Goal: Share content: Share content

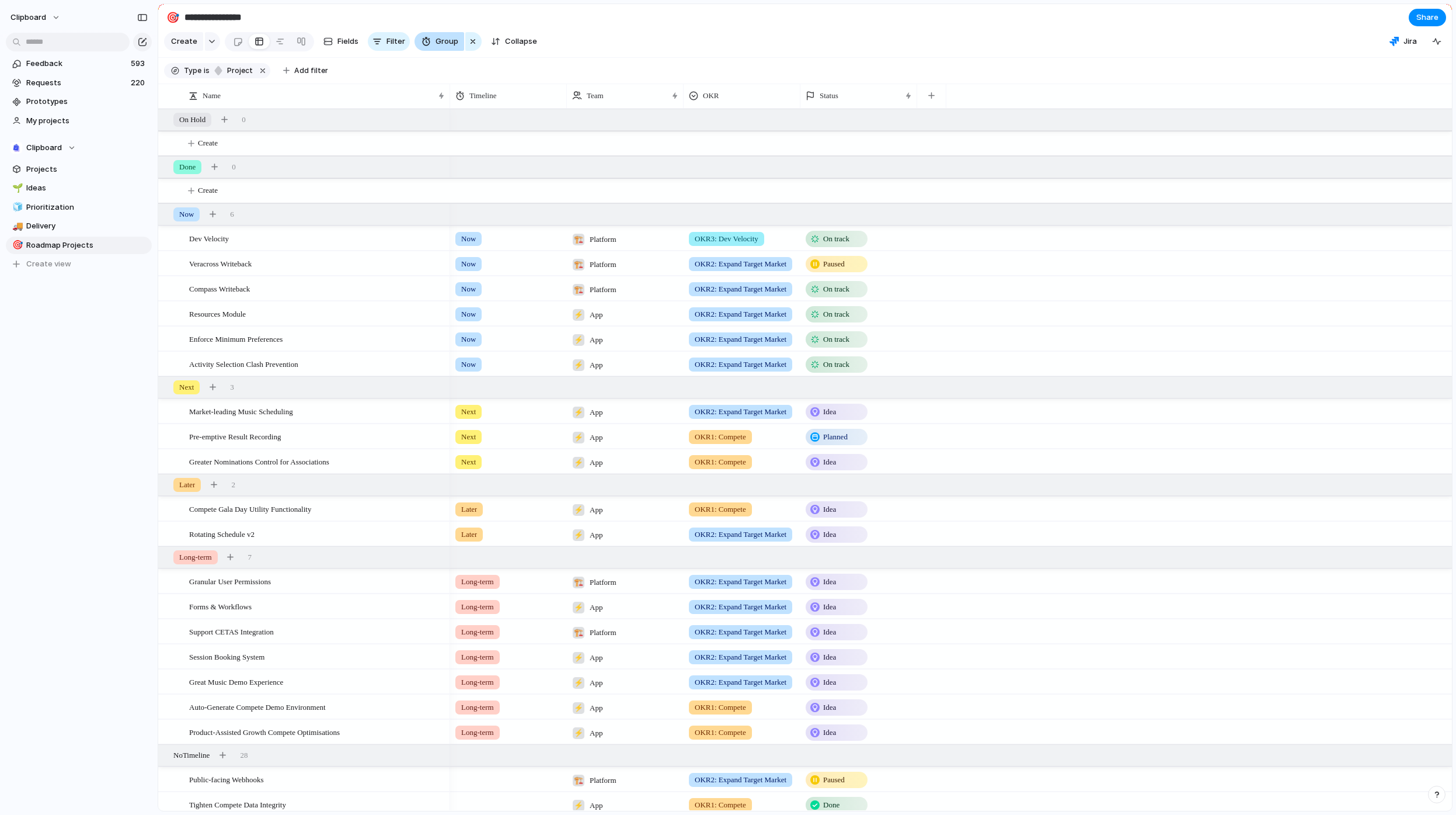
click at [441, 46] on span "Group" at bounding box center [447, 41] width 23 height 12
click at [598, 46] on div "Status Owner Impact Effort Design ready Priority Customer Timeline Team OKR Cre…" at bounding box center [728, 408] width 1456 height 815
click at [290, 74] on button "Add filter" at bounding box center [305, 71] width 59 height 16
click at [337, 302] on span "Timeline" at bounding box center [327, 301] width 31 height 12
click at [348, 174] on li "Next" at bounding box center [340, 174] width 95 height 20
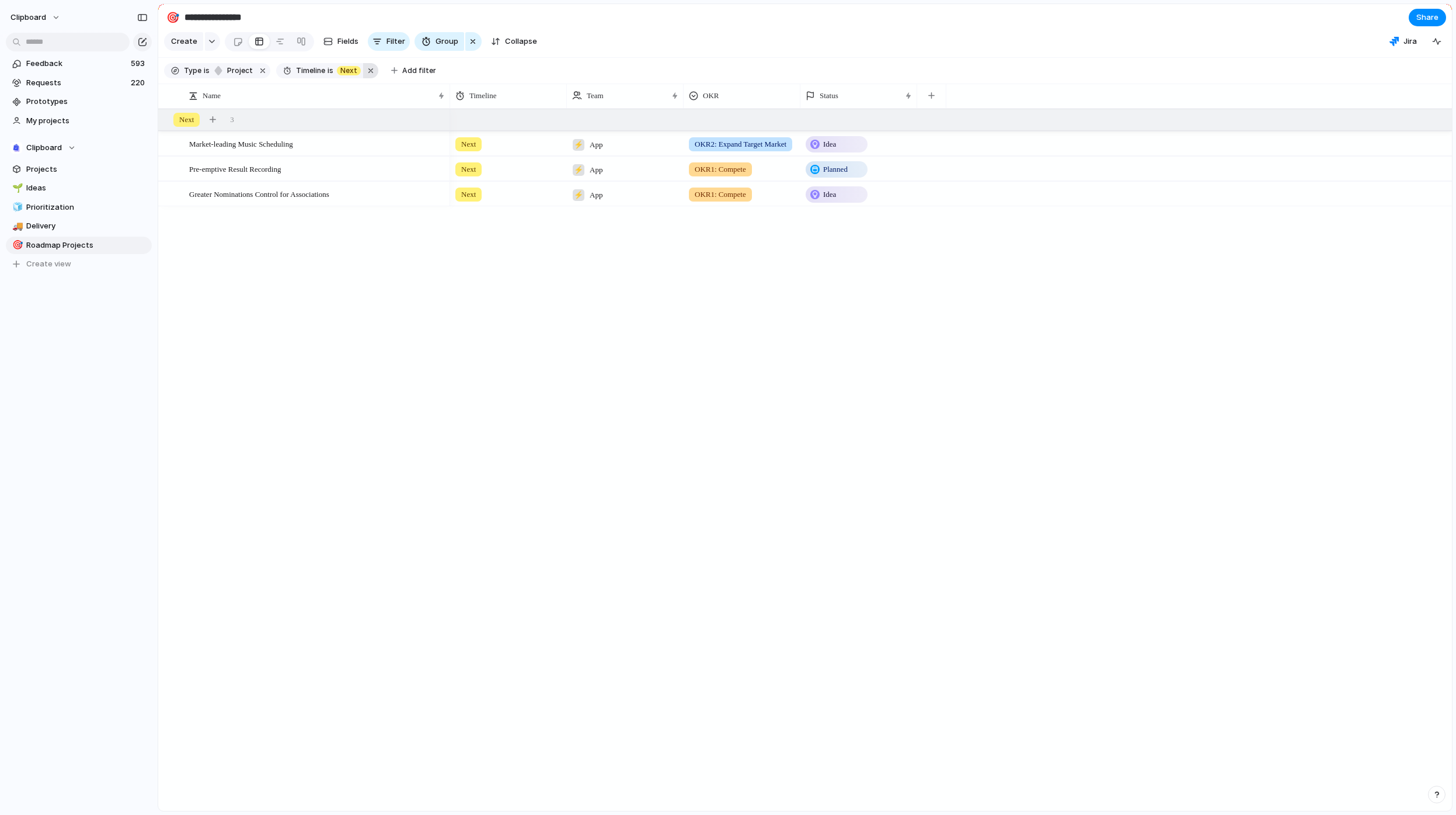
click at [363, 79] on button "button" at bounding box center [370, 70] width 15 height 15
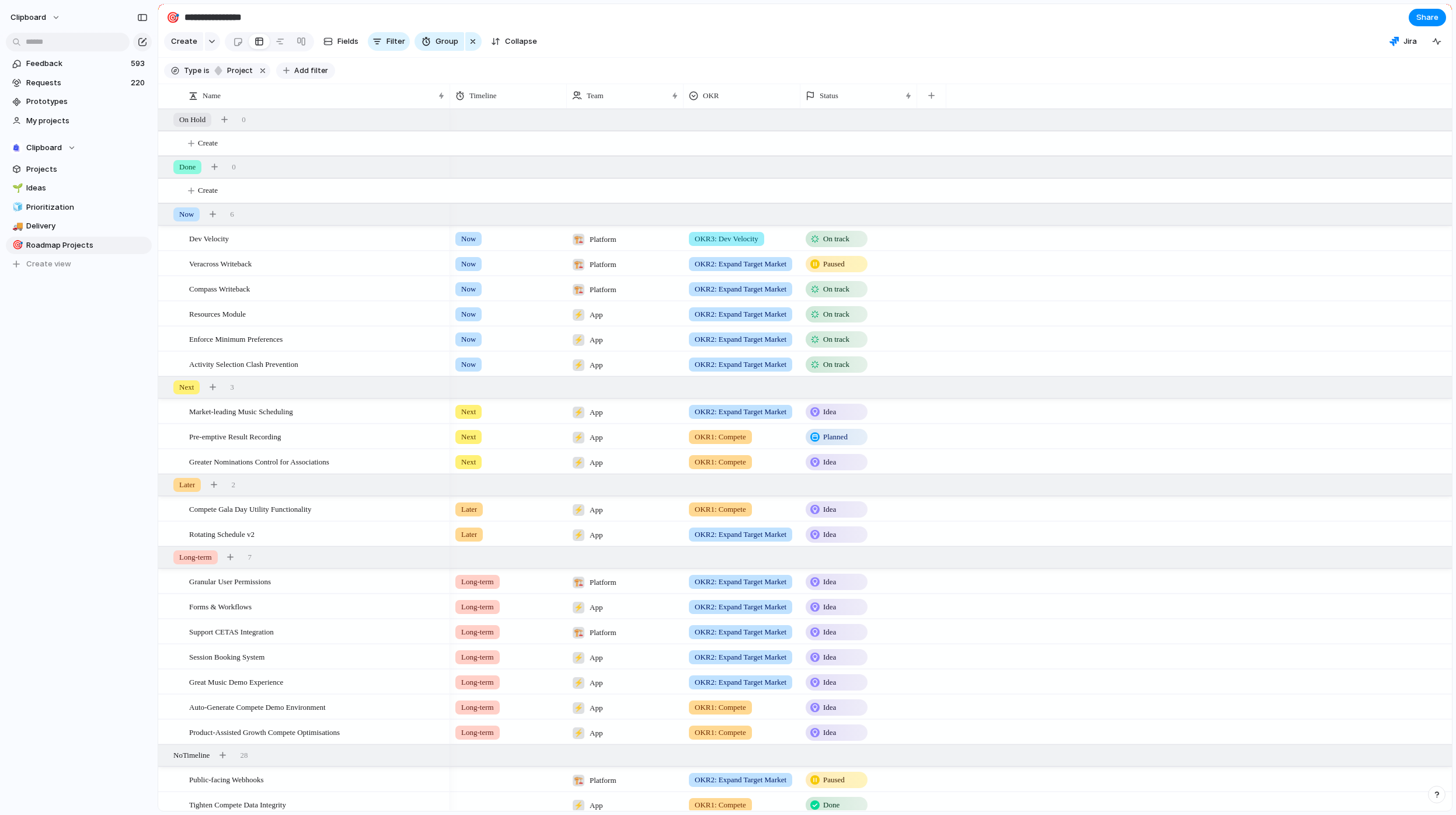
click at [300, 76] on span "Add filter" at bounding box center [311, 70] width 34 height 10
click at [412, 82] on div "Description Status Start date Target date Owner Impact Effort Design ready Prio…" at bounding box center [728, 408] width 1456 height 815
click at [1426, 20] on span "Share" at bounding box center [1428, 17] width 22 height 12
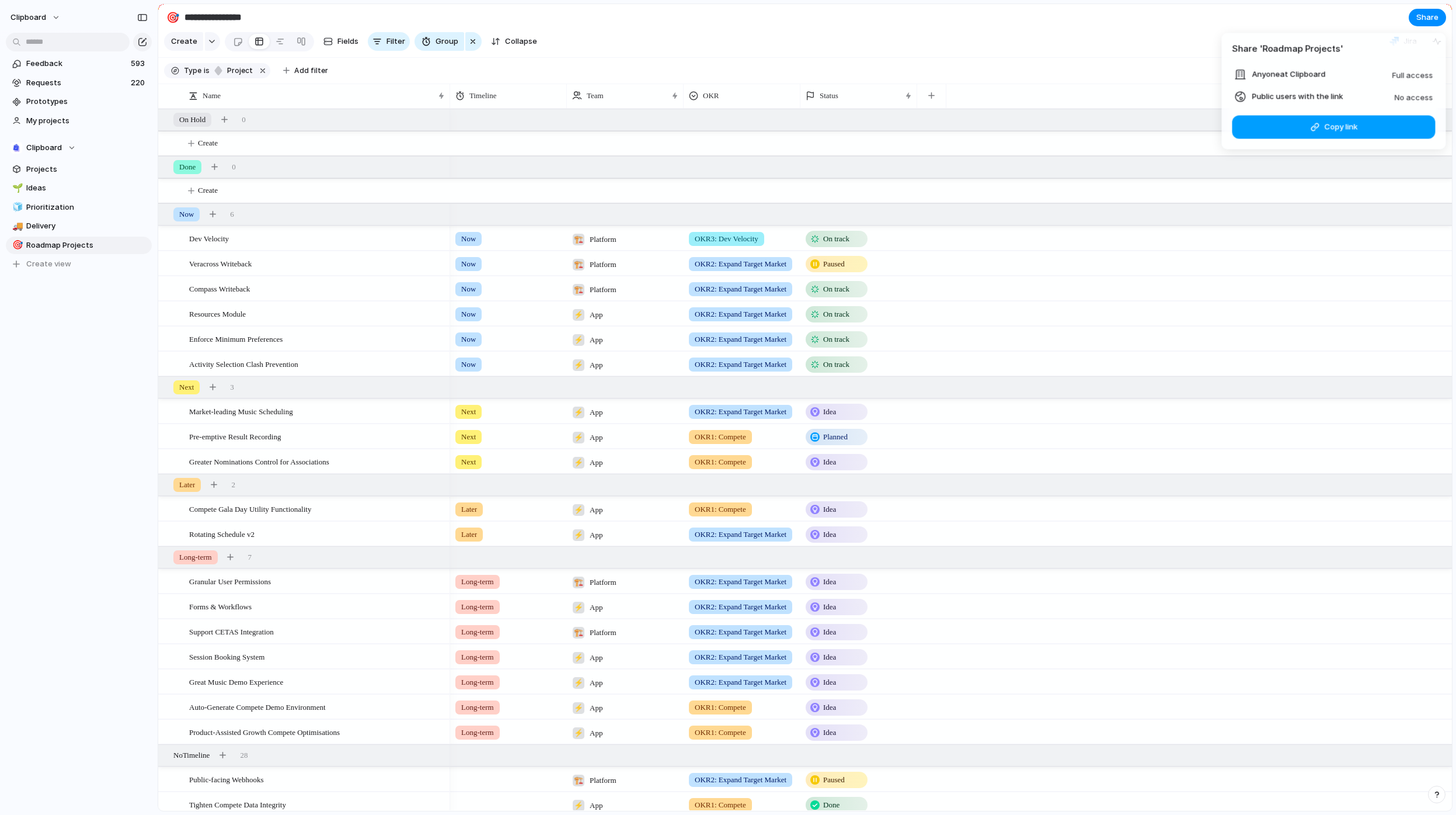
click at [1331, 128] on span "Copy link" at bounding box center [1341, 126] width 33 height 12
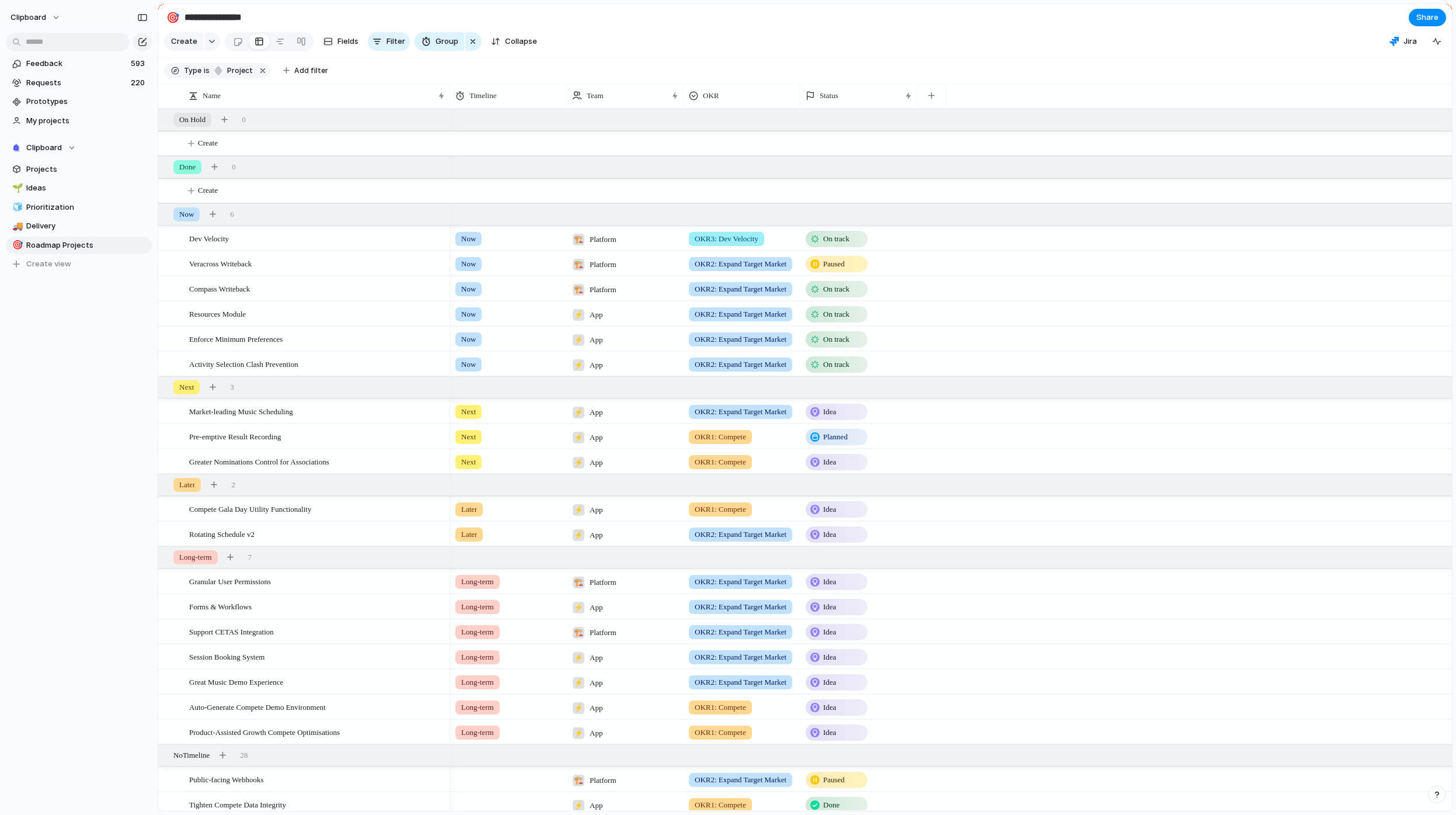
click at [1152, 35] on div "Share ' Roadmap Projects ' Anyone at Clipboard Full access Public users with th…" at bounding box center [728, 408] width 1456 height 815
click at [434, 51] on button "Group" at bounding box center [439, 42] width 49 height 19
click at [629, 47] on div "Status Owner Impact Effort Design ready Priority Customer Timeline Team OKR Cre…" at bounding box center [728, 408] width 1456 height 815
click at [386, 47] on span "Filter" at bounding box center [396, 41] width 19 height 12
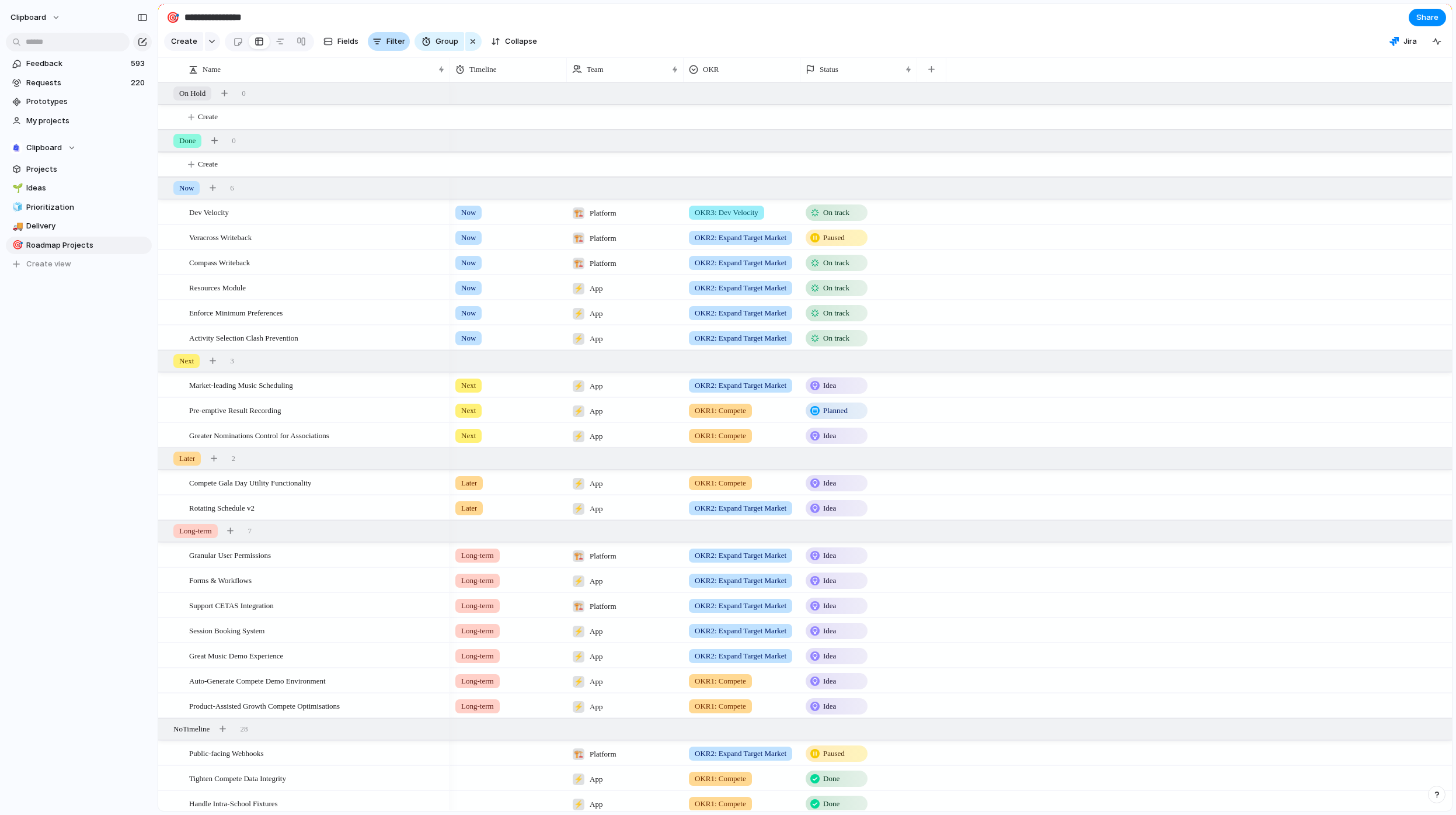
click at [392, 47] on span "Filter" at bounding box center [396, 41] width 19 height 12
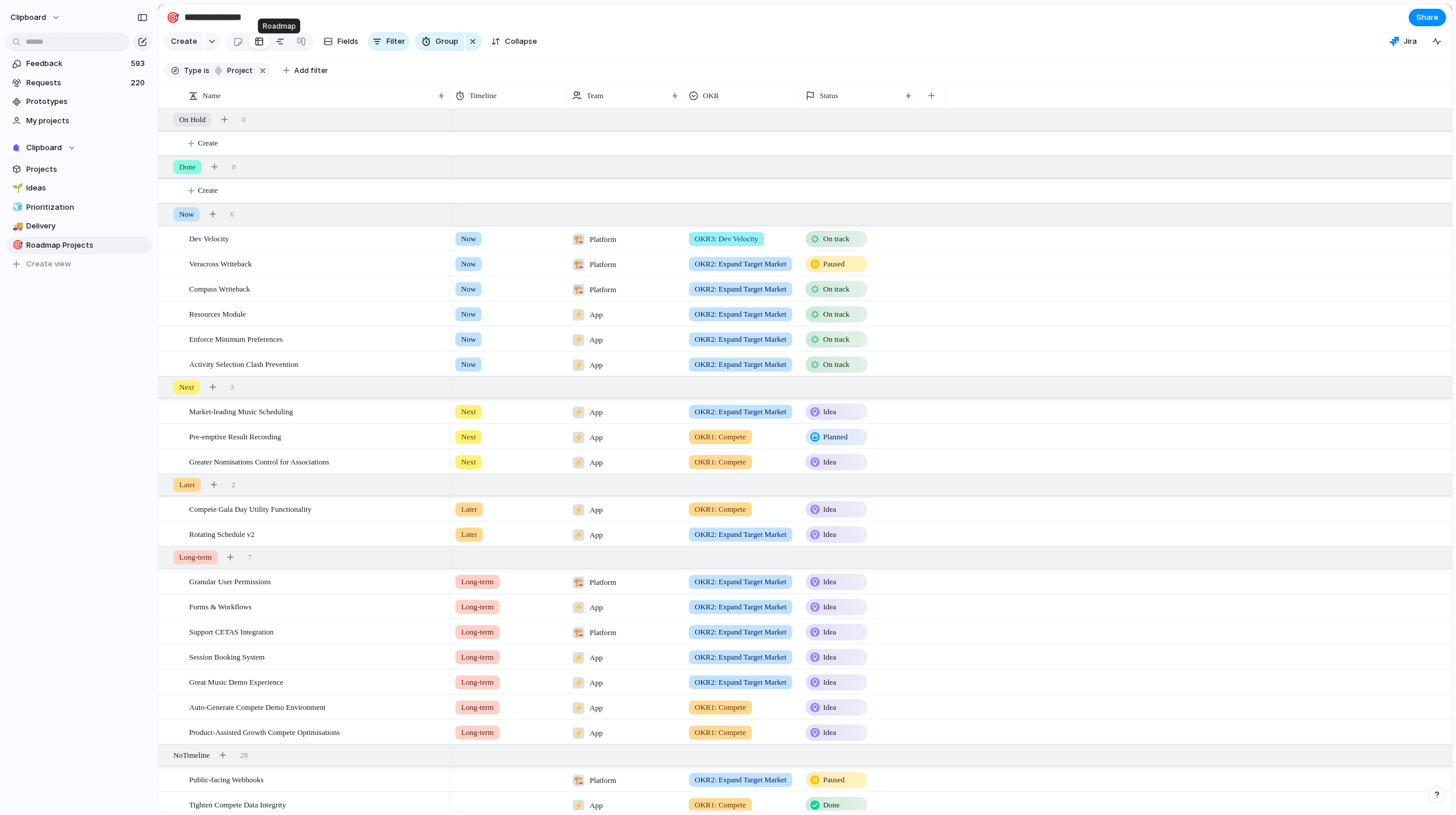
click at [276, 46] on div at bounding box center [280, 42] width 9 height 19
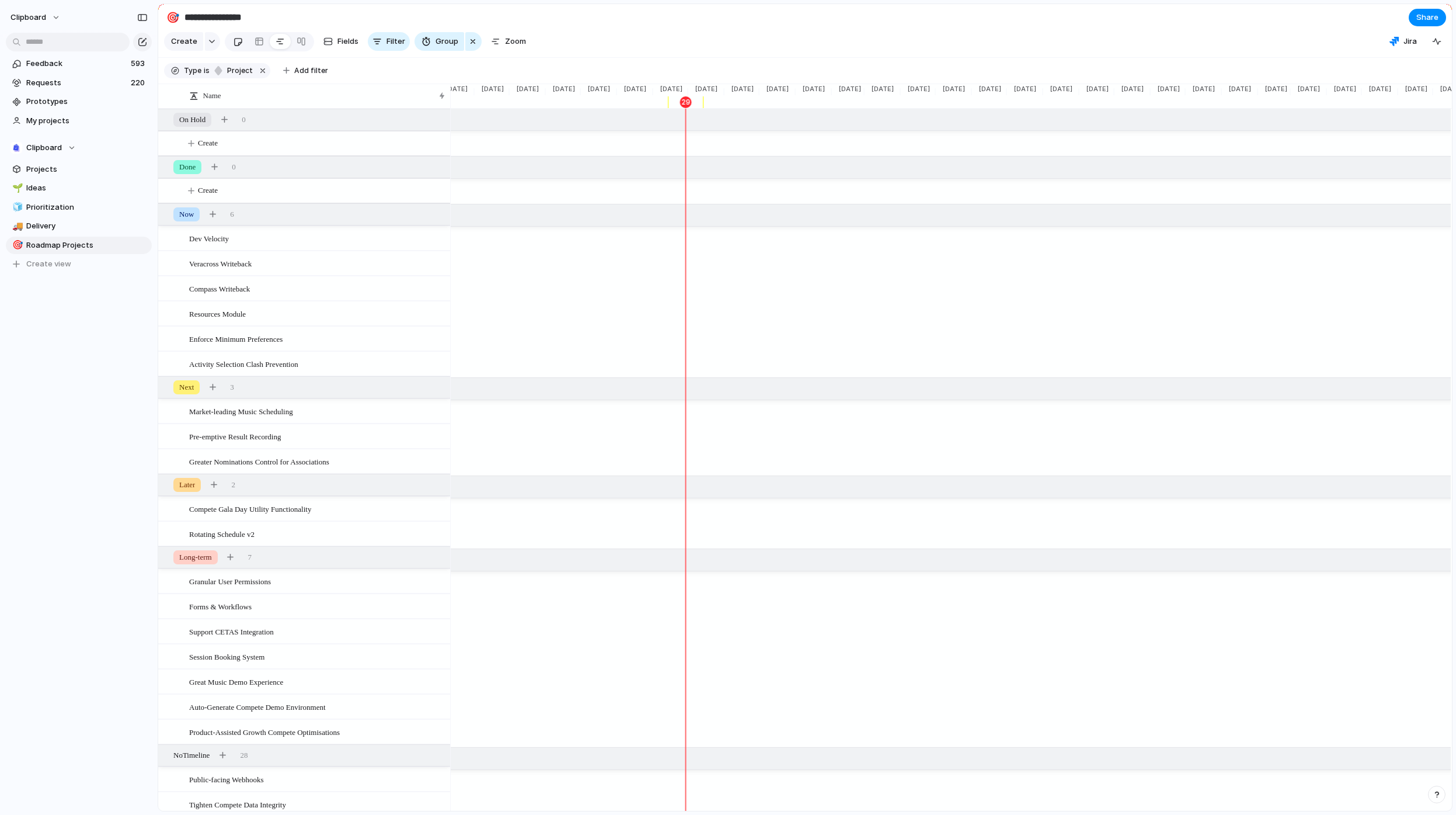
click at [236, 46] on div at bounding box center [238, 42] width 10 height 20
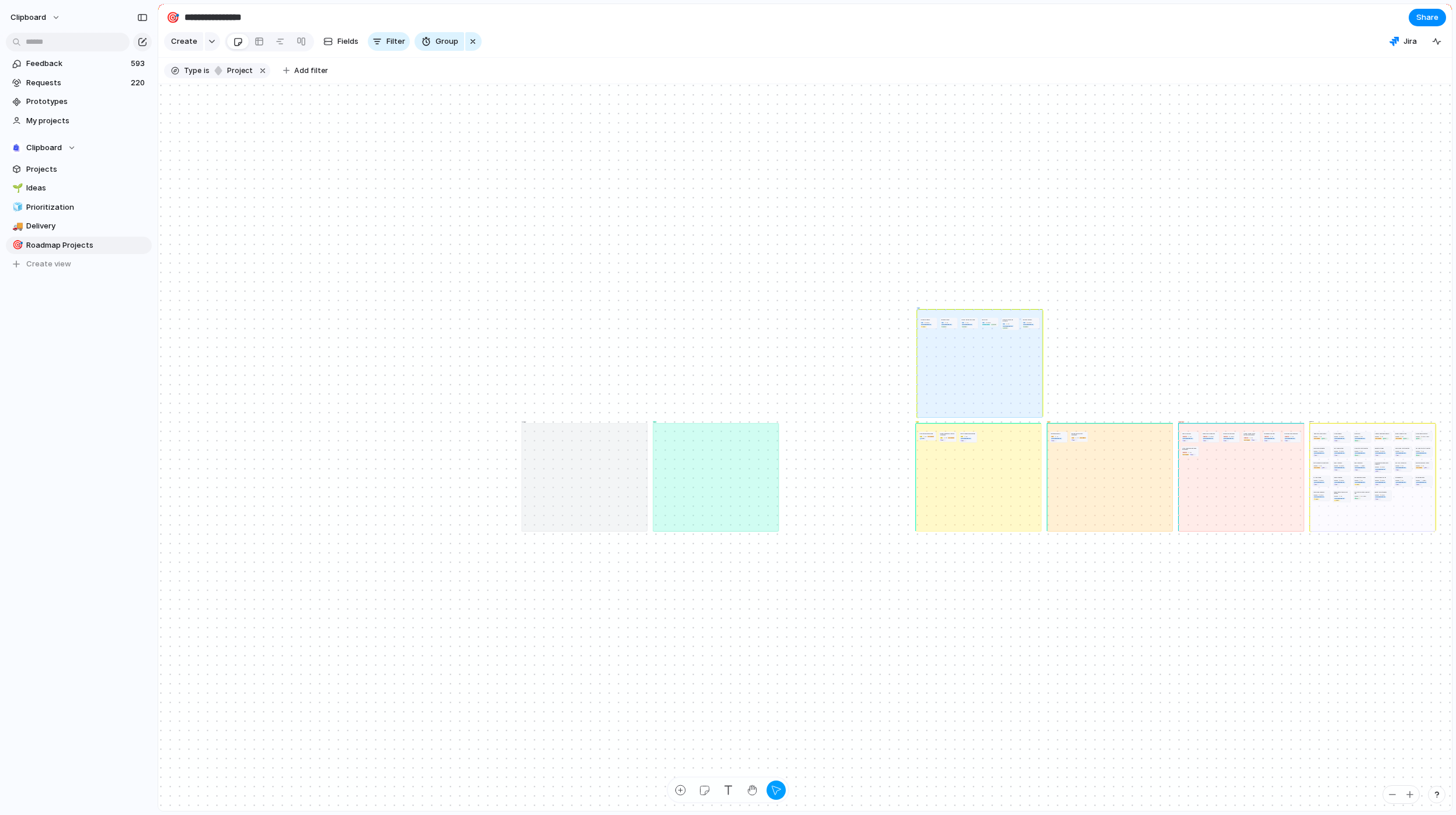
drag, startPoint x: 787, startPoint y: 428, endPoint x: 920, endPoint y: 313, distance: 175.8
click at [920, 313] on div "Now" at bounding box center [980, 363] width 126 height 108
click at [659, 440] on div "Done" at bounding box center [705, 476] width 126 height 108
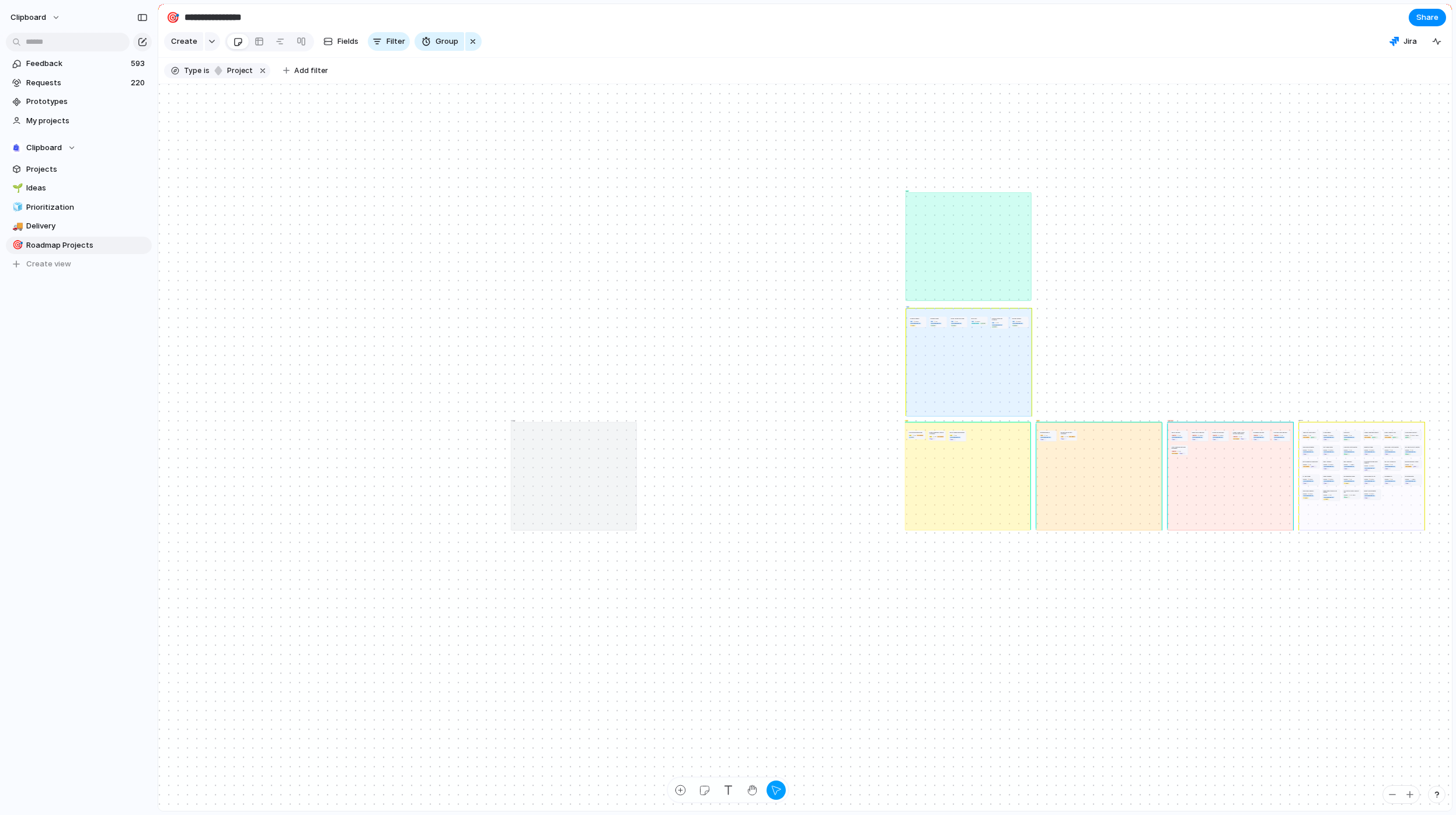
drag, startPoint x: 703, startPoint y: 410, endPoint x: 950, endPoint y: 220, distance: 311.6
click at [950, 220] on div "Done" at bounding box center [969, 247] width 126 height 108
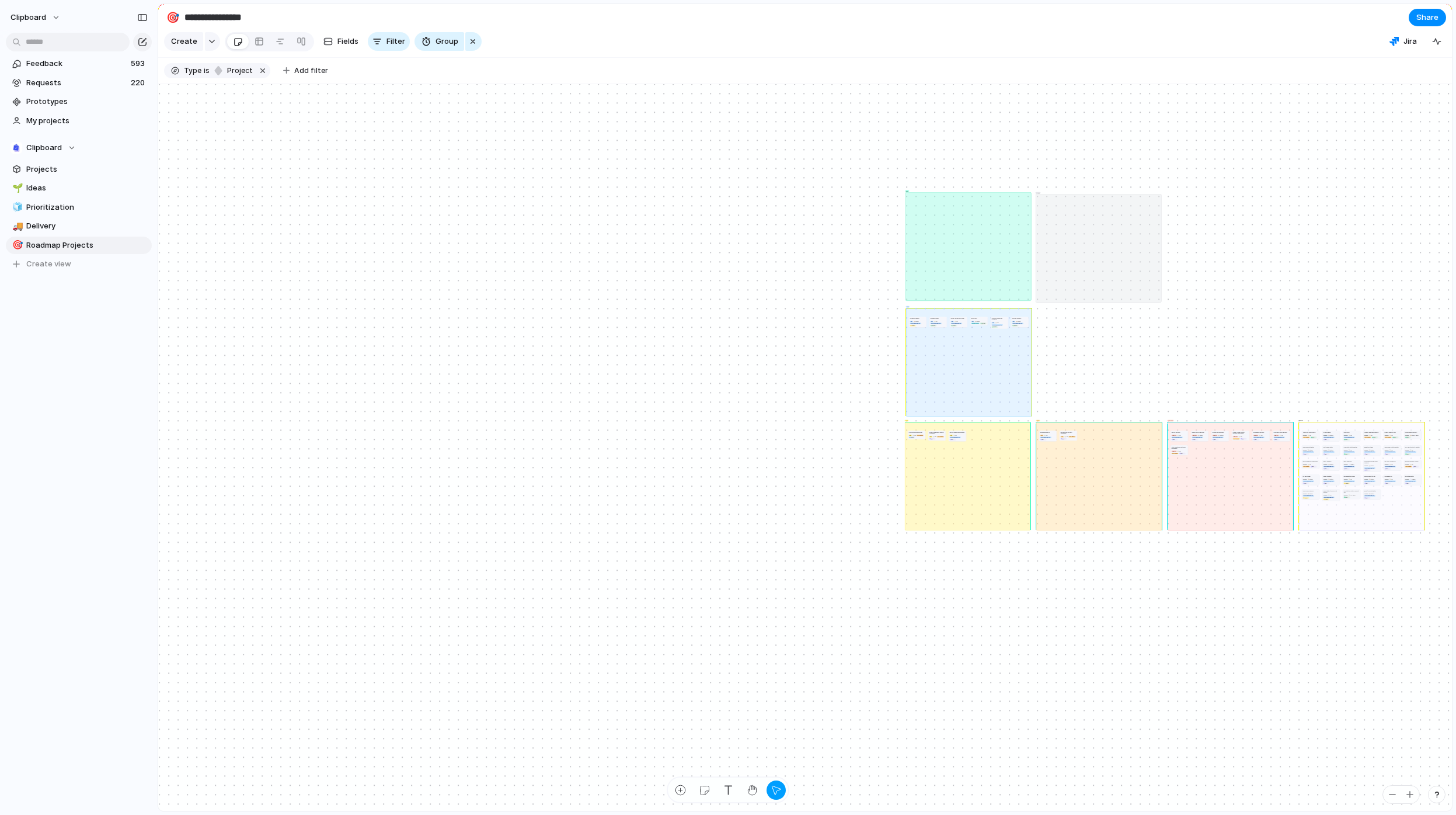
drag, startPoint x: 567, startPoint y: 466, endPoint x: 1091, endPoint y: 239, distance: 571.1
click at [1091, 239] on div "On Hold" at bounding box center [1099, 248] width 126 height 108
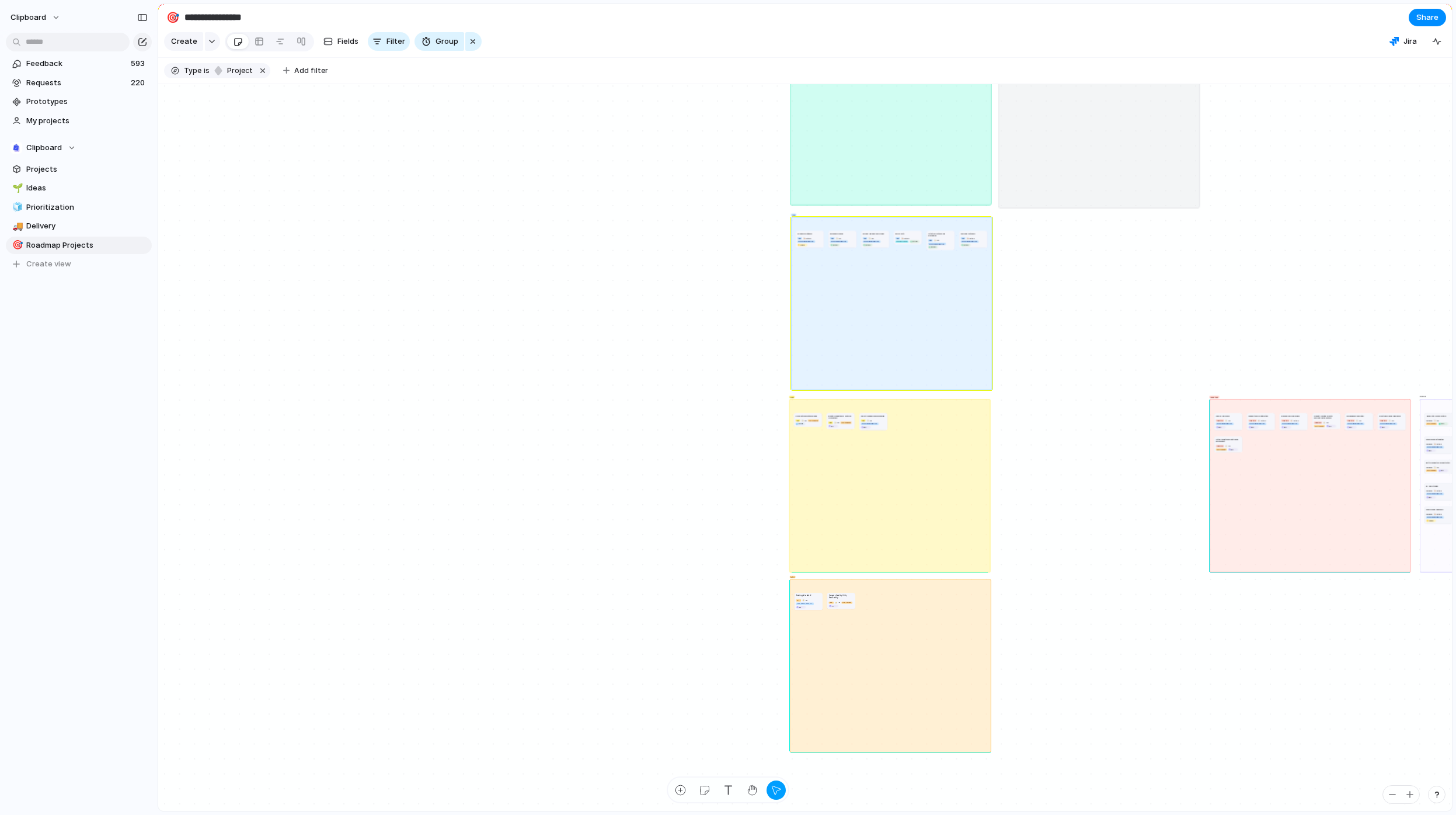
drag, startPoint x: 1111, startPoint y: 444, endPoint x: 1024, endPoint y: 598, distance: 176.9
click at [903, 616] on div "Later" at bounding box center [890, 664] width 202 height 174
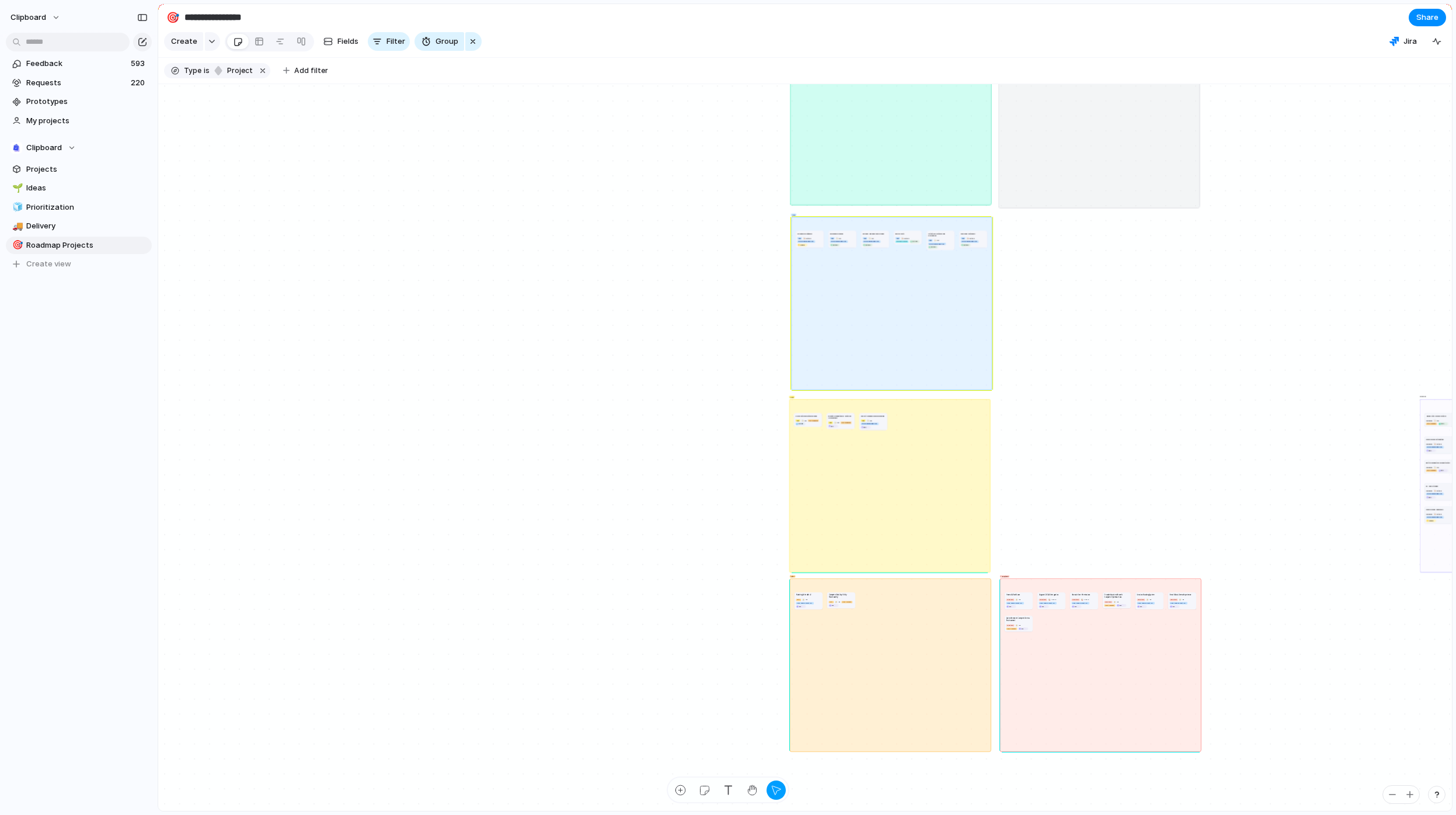
drag, startPoint x: 1340, startPoint y: 473, endPoint x: 1130, endPoint y: 652, distance: 275.9
click at [1130, 652] on div "Long-term" at bounding box center [1100, 664] width 202 height 174
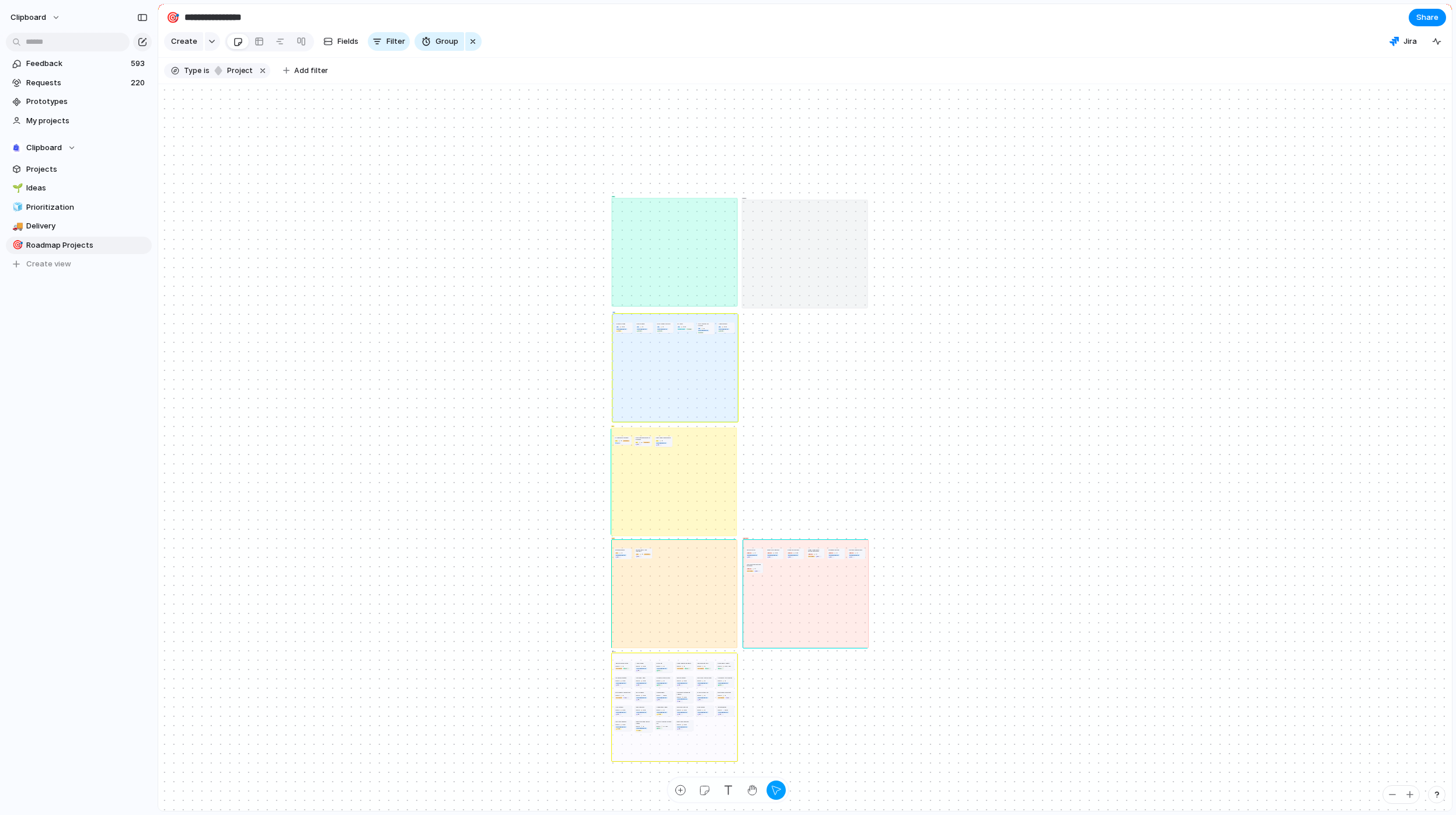
drag, startPoint x: 1108, startPoint y: 514, endPoint x: 714, endPoint y: 740, distance: 454.2
click at [714, 740] on div "No Timeline" at bounding box center [675, 707] width 126 height 108
click at [1425, 20] on span "Share" at bounding box center [1428, 17] width 22 height 12
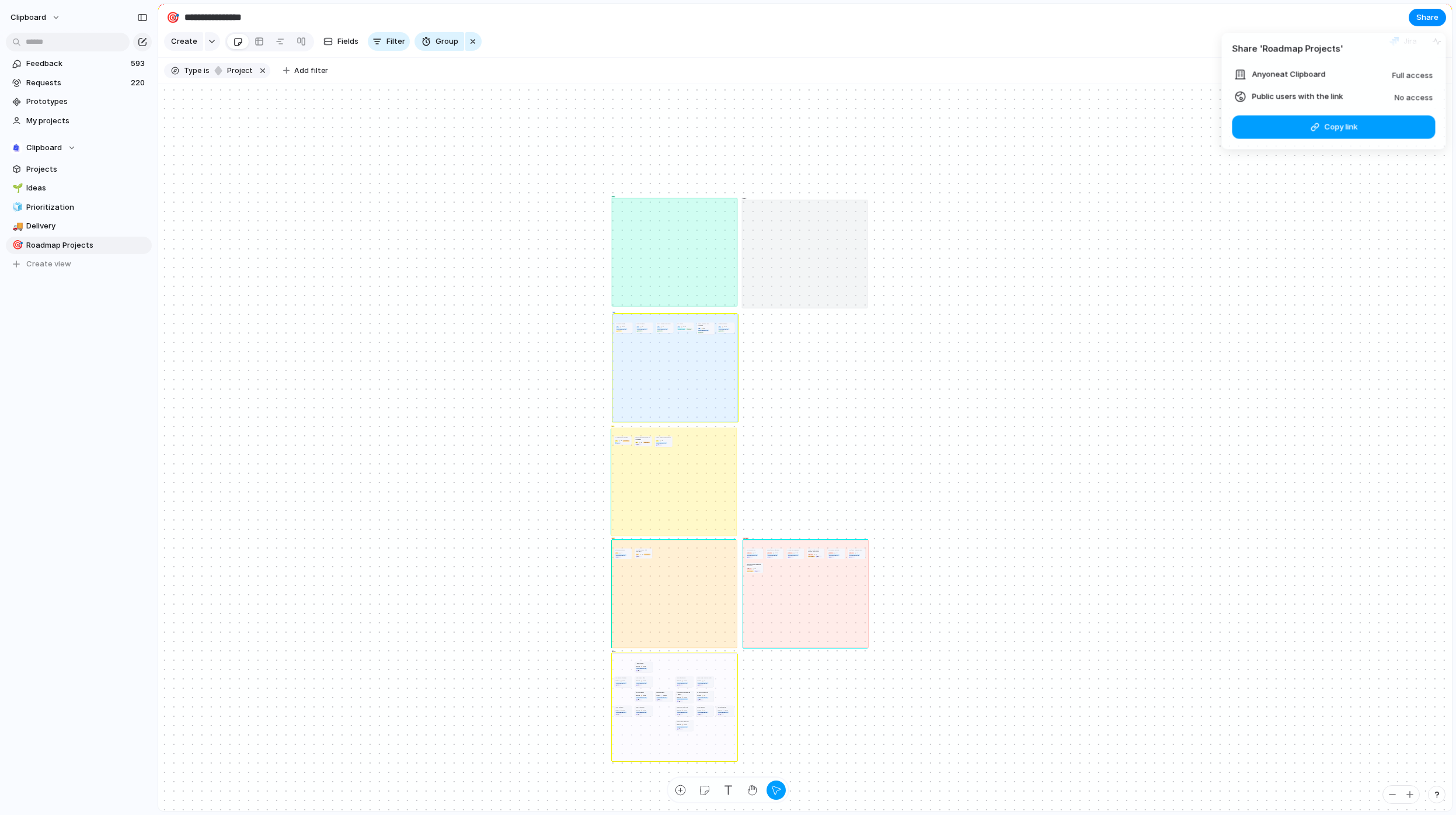
click at [1296, 130] on button "Copy link" at bounding box center [1334, 127] width 203 height 24
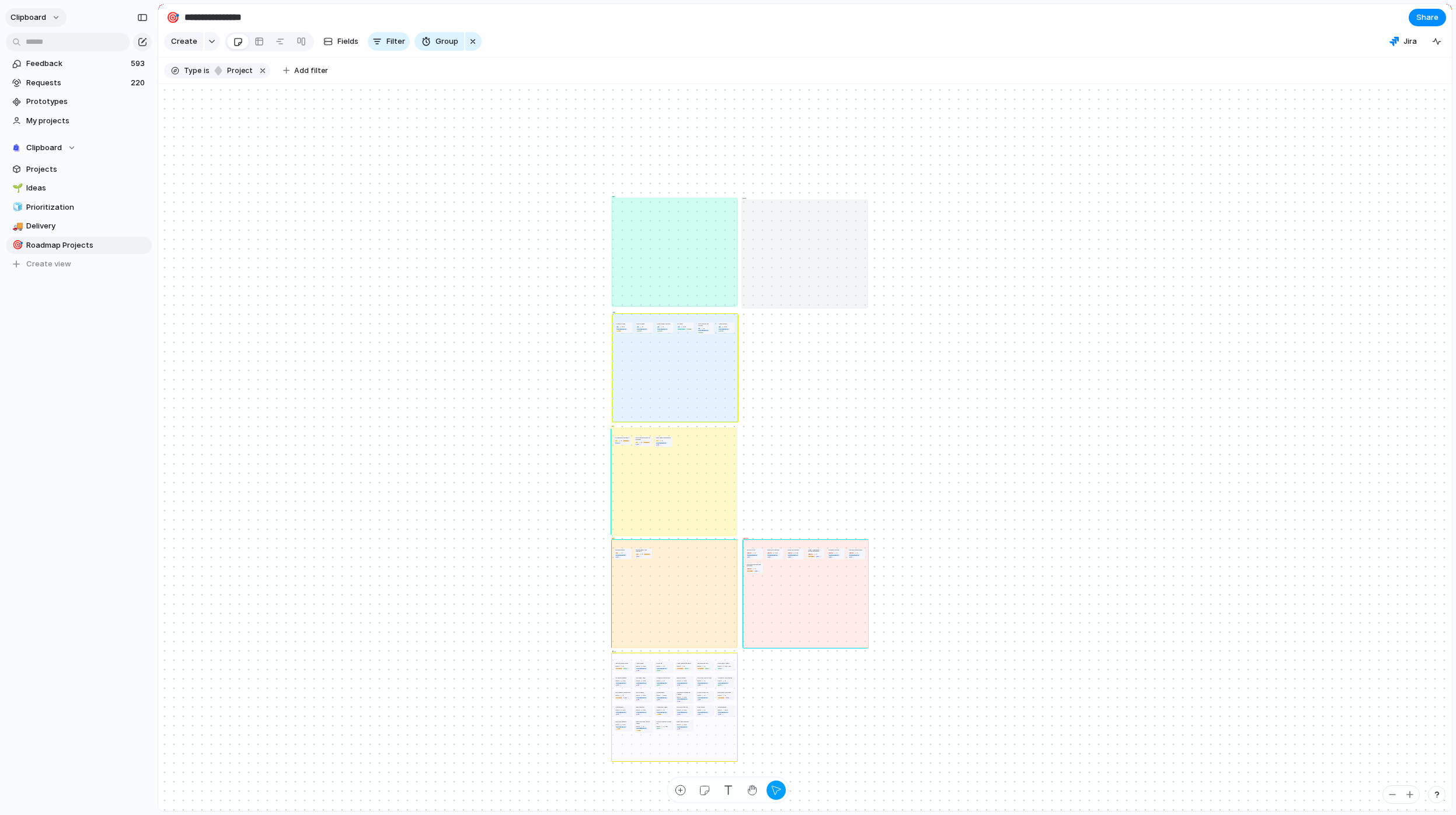
click at [31, 19] on span "clipboard" at bounding box center [27, 17] width 35 height 12
click at [58, 49] on li "Settings" at bounding box center [56, 44] width 97 height 19
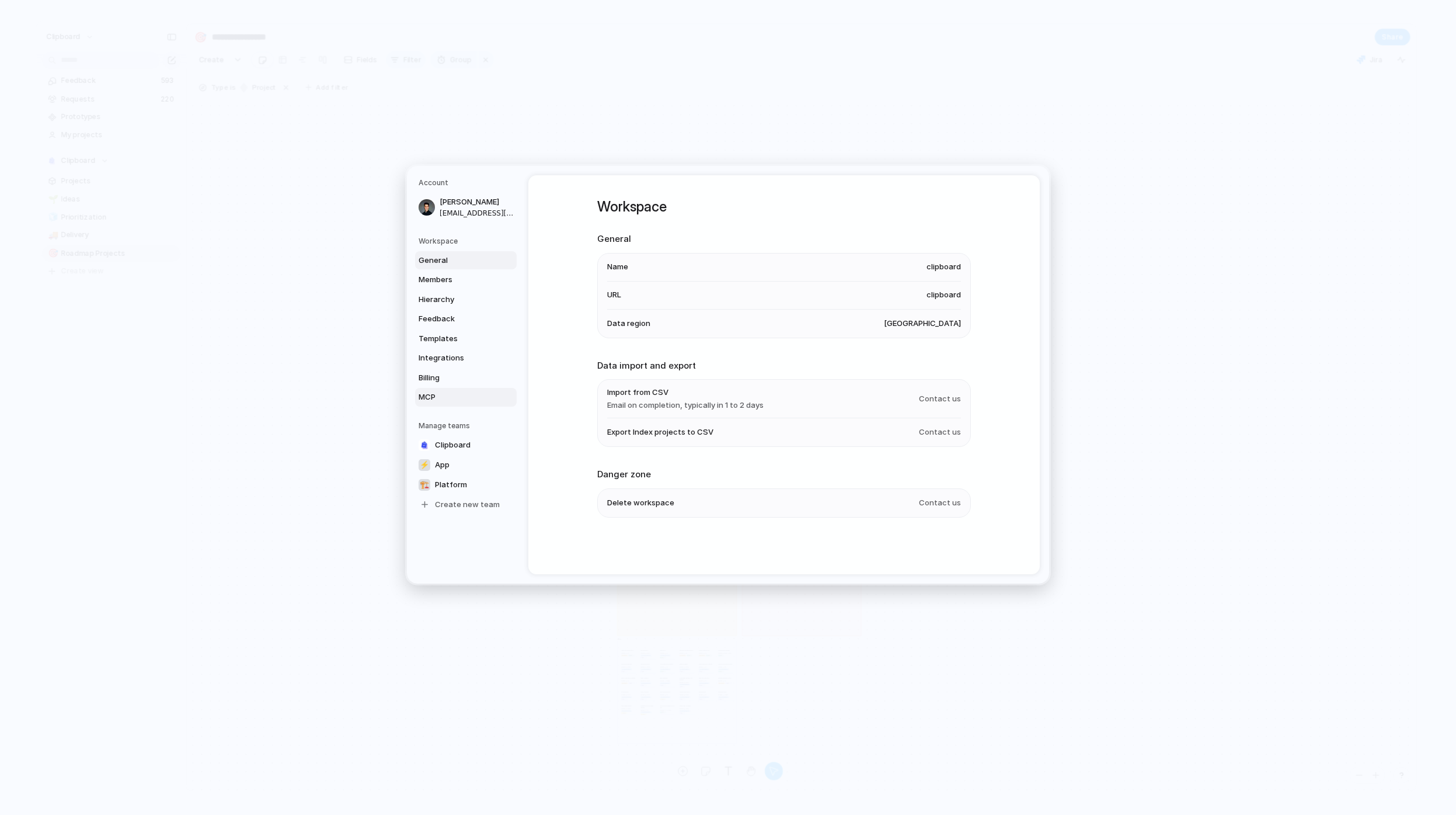
click at [484, 397] on span "MCP" at bounding box center [455, 397] width 75 height 12
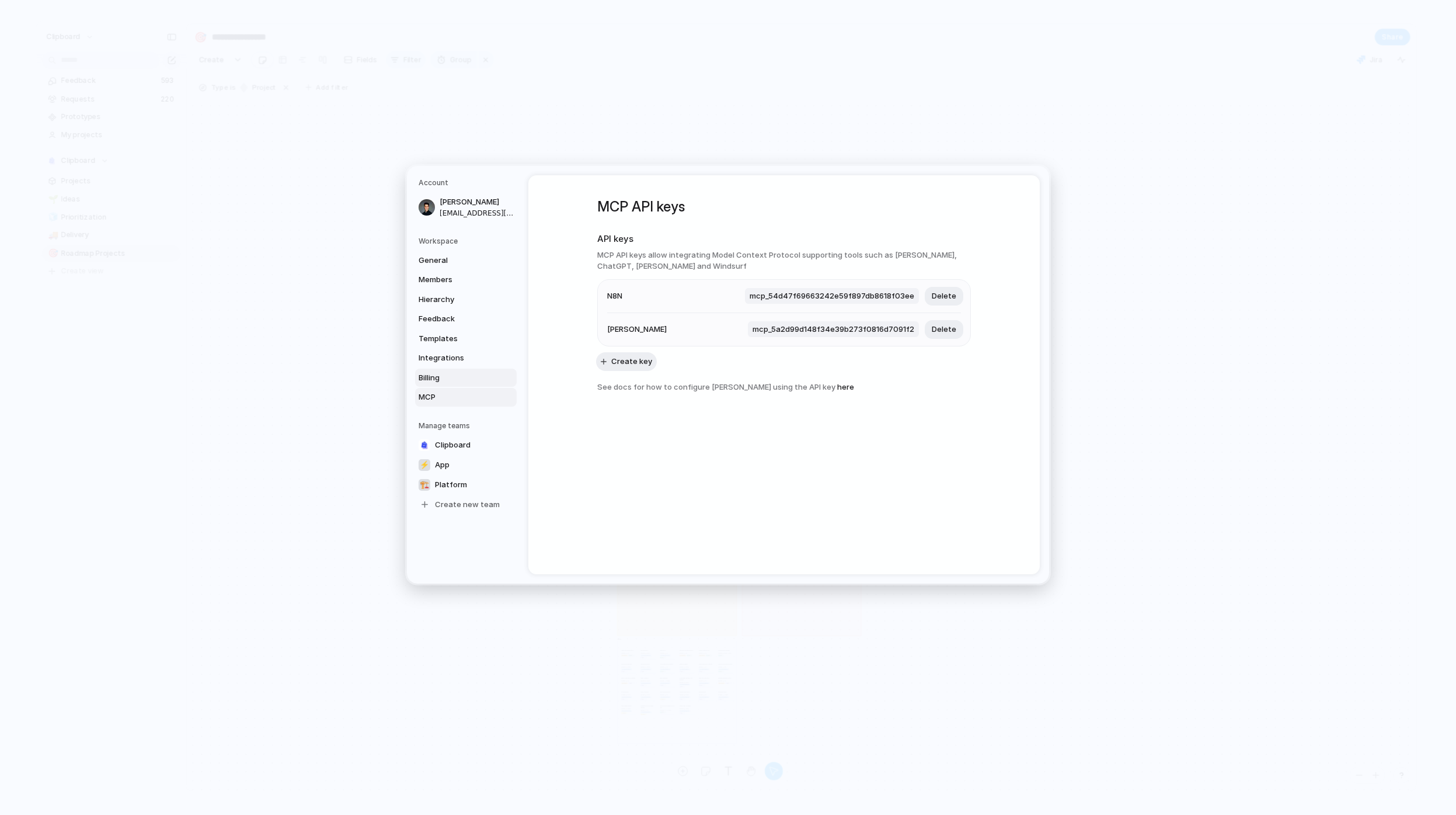
click at [456, 378] on span "Billing" at bounding box center [455, 378] width 75 height 12
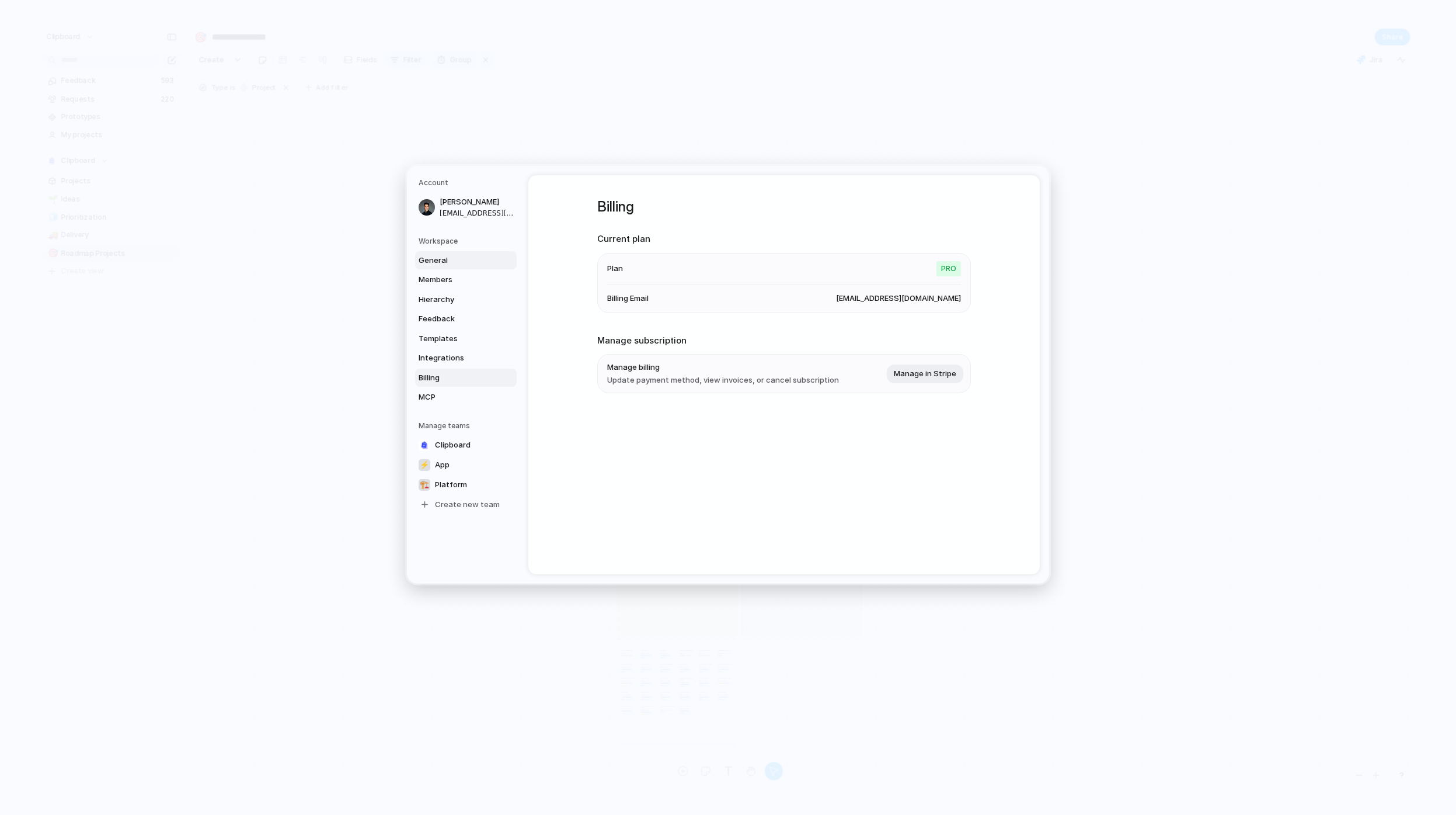
click at [465, 259] on span "General" at bounding box center [455, 260] width 75 height 12
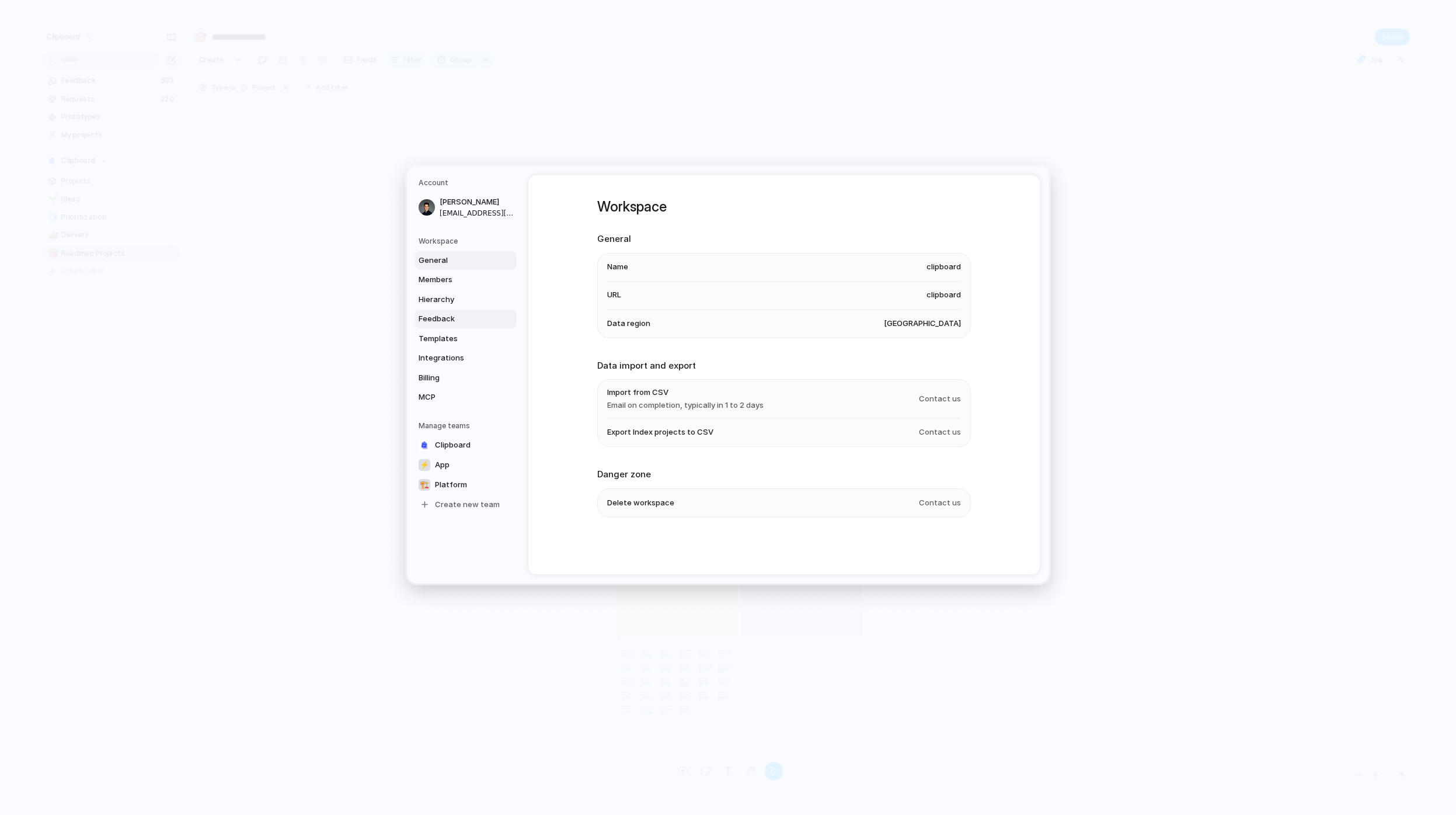
click at [462, 320] on span "Feedback" at bounding box center [455, 319] width 75 height 12
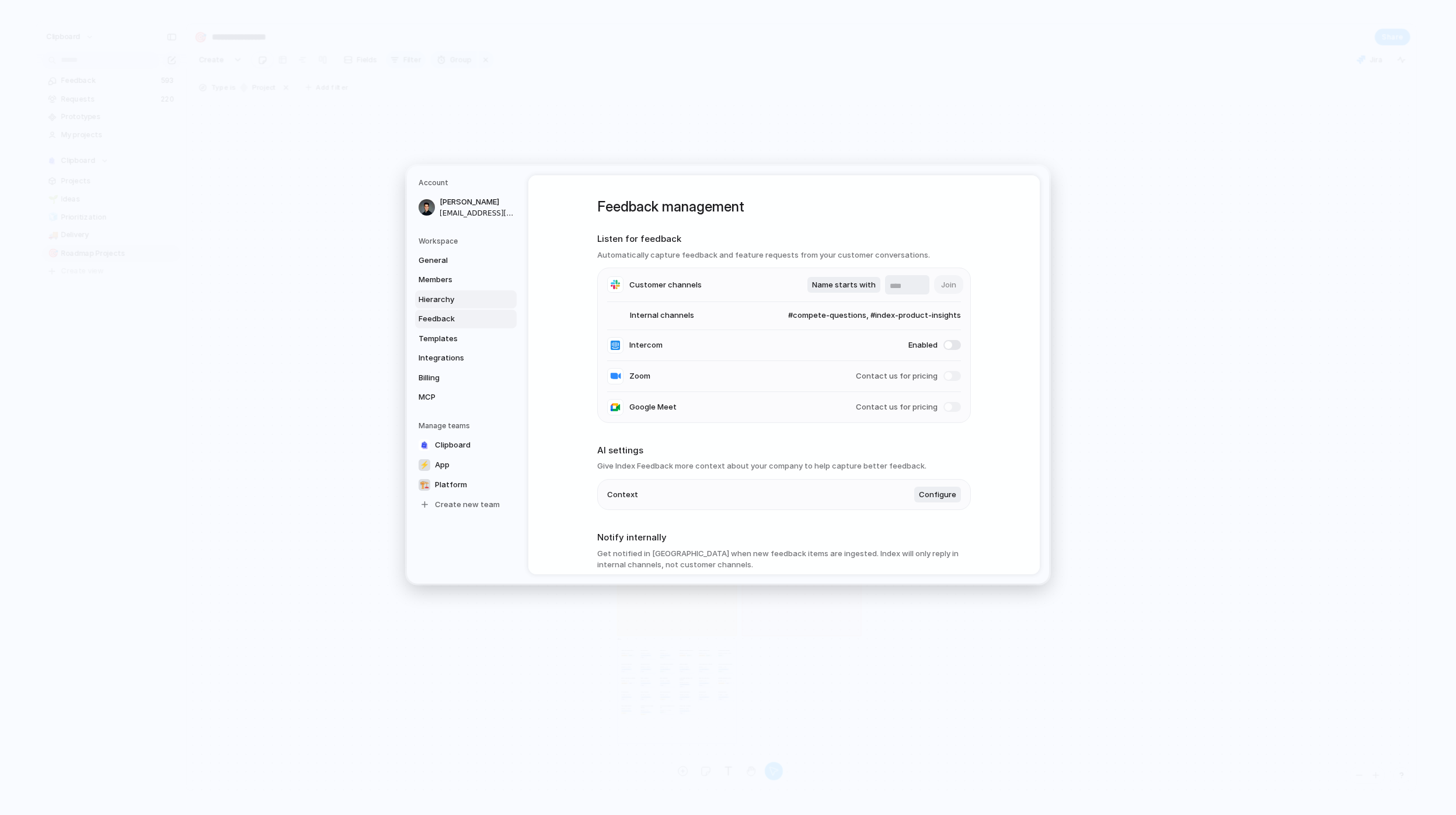
click at [462, 302] on span "Hierarchy" at bounding box center [455, 299] width 75 height 12
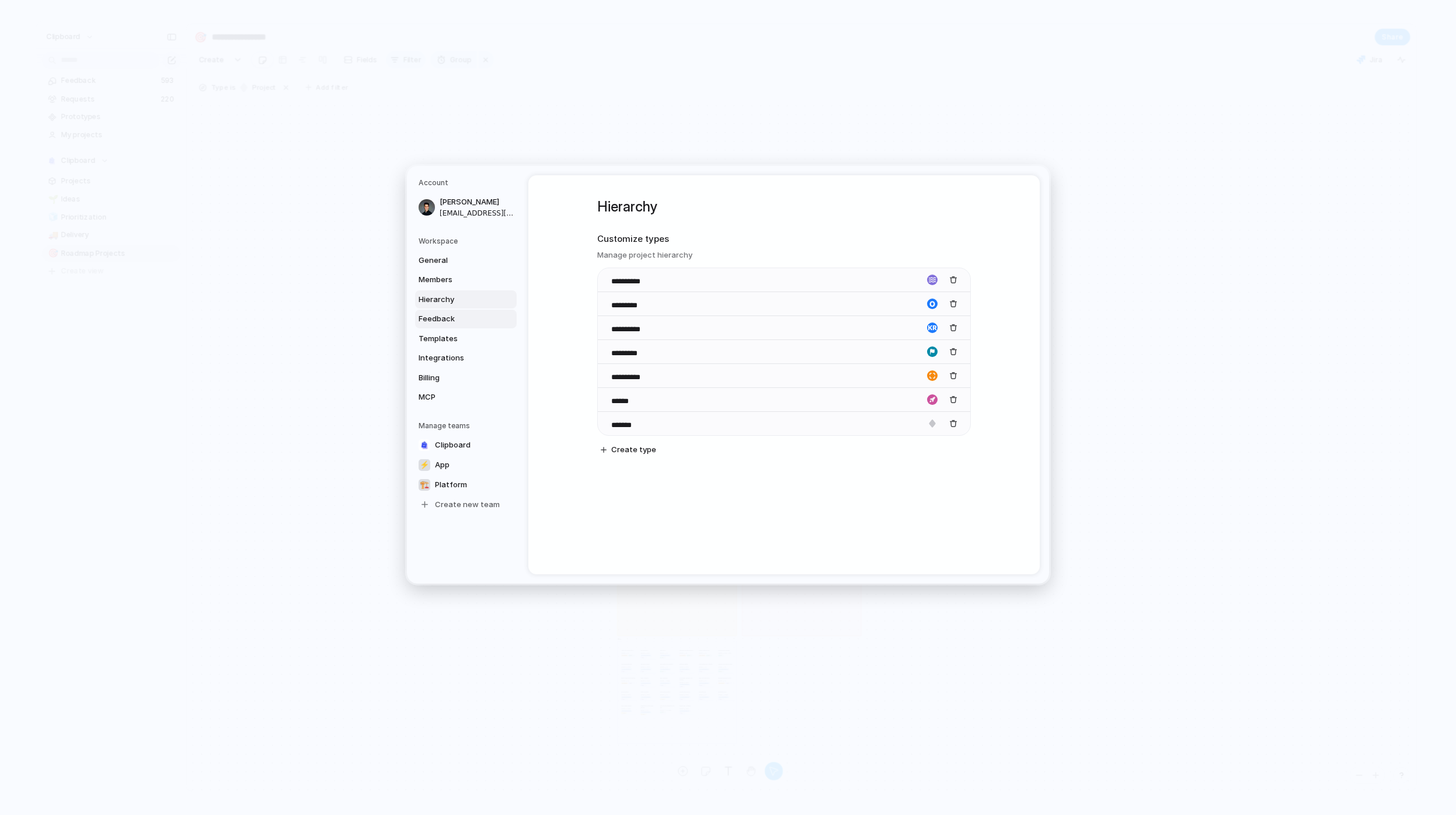
click at [459, 327] on link "Feedback" at bounding box center [465, 319] width 101 height 19
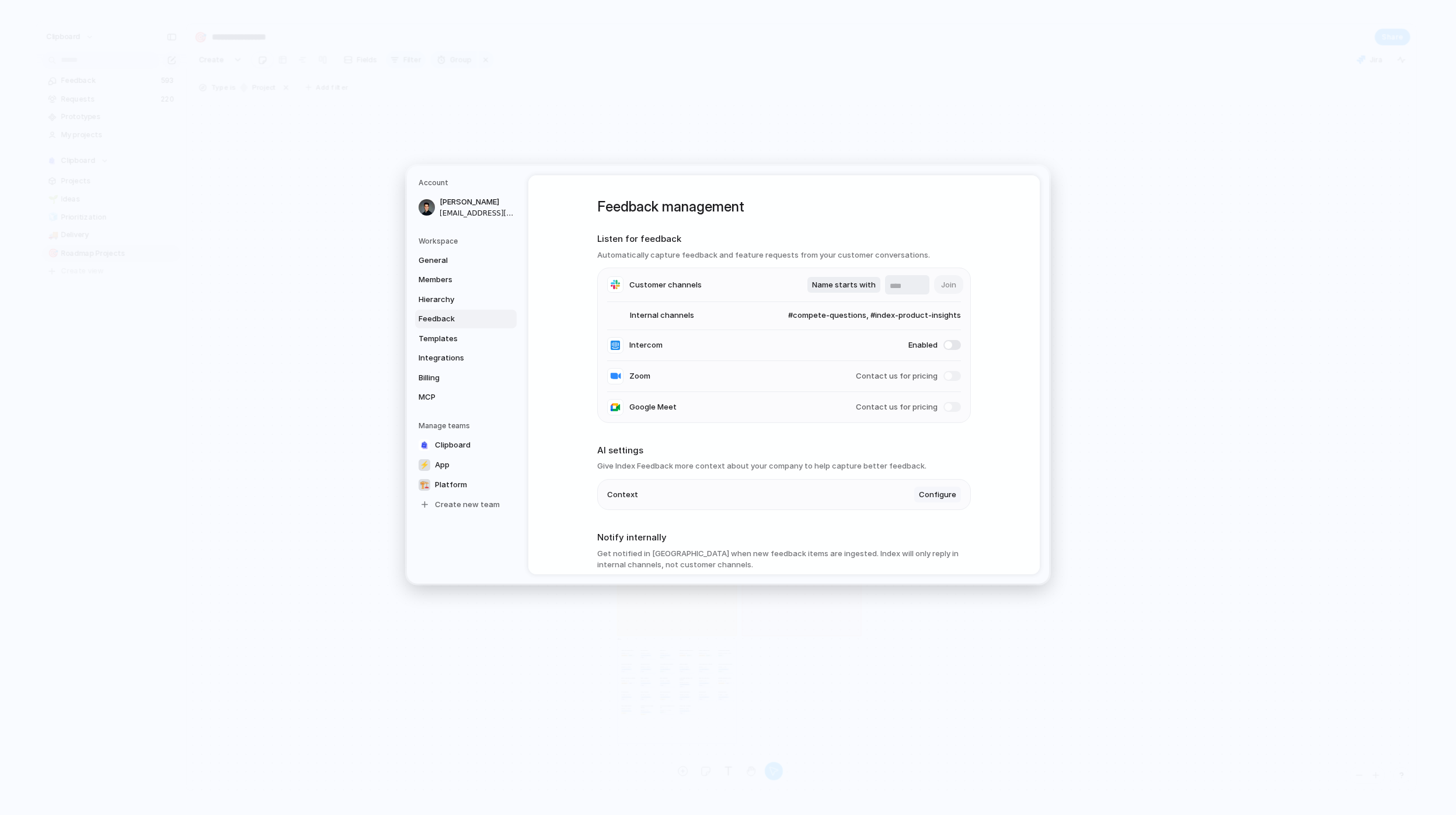
click at [933, 496] on span "Configure" at bounding box center [938, 495] width 38 height 12
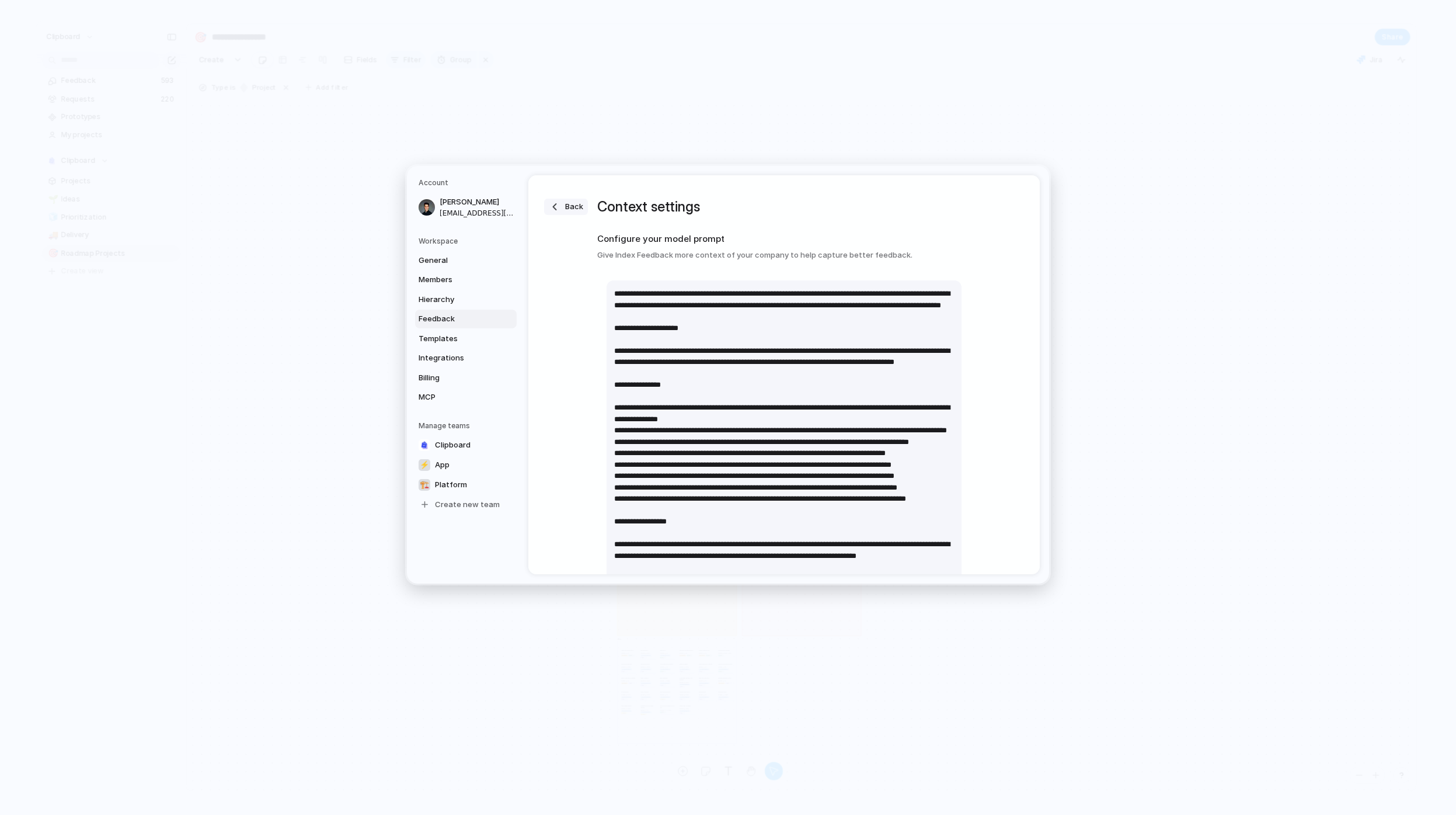
click at [556, 206] on div "button" at bounding box center [554, 206] width 12 height 12
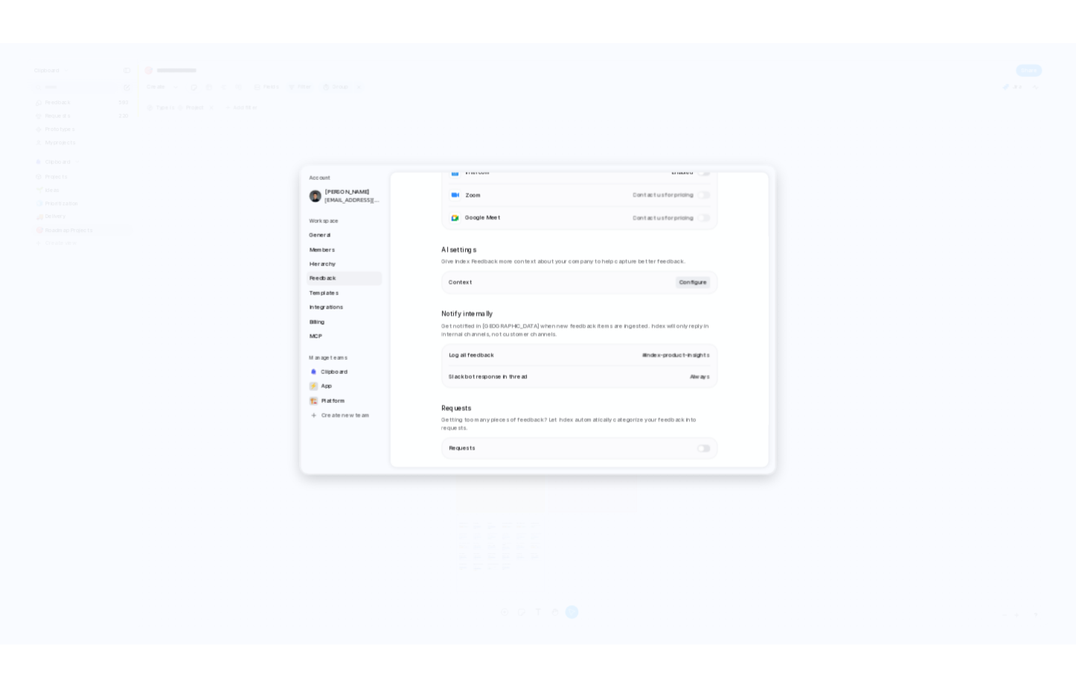
scroll to position [260, 0]
